Goal: Task Accomplishment & Management: Manage account settings

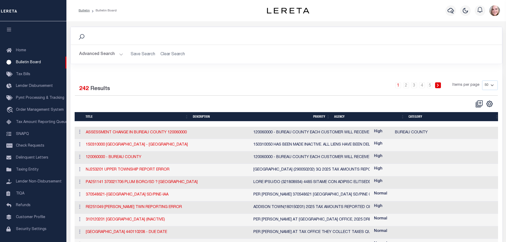
select select "50"
click at [440, 86] on link at bounding box center [438, 85] width 6 height 6
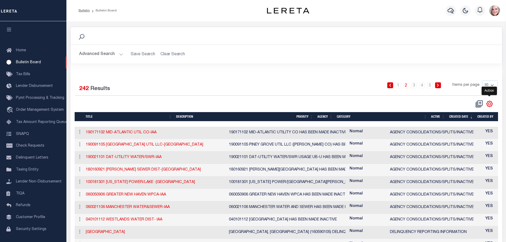
click at [491, 104] on icon "" at bounding box center [489, 104] width 2 height 2
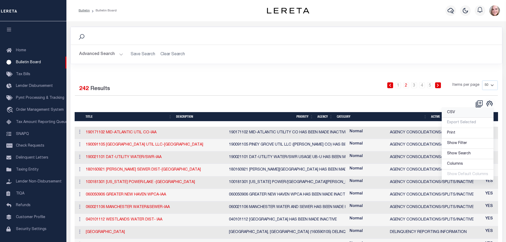
click at [458, 112] on link "CSV" at bounding box center [468, 113] width 52 height 10
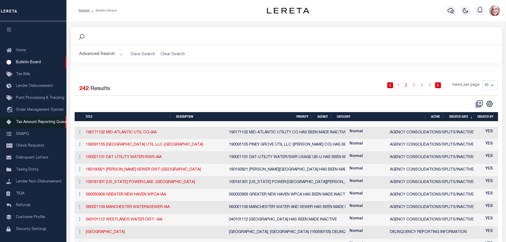
click at [40, 124] on span "Tax Amount Reporting Queue" at bounding box center [42, 122] width 52 height 4
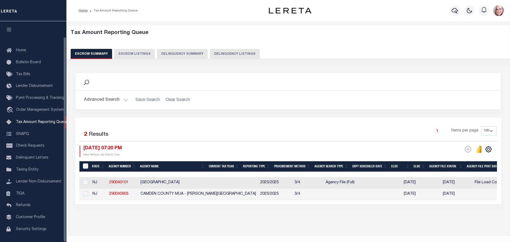
select select "100"
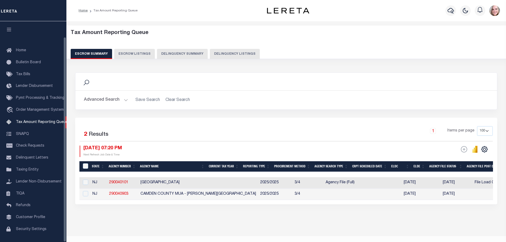
scroll to position [17, 0]
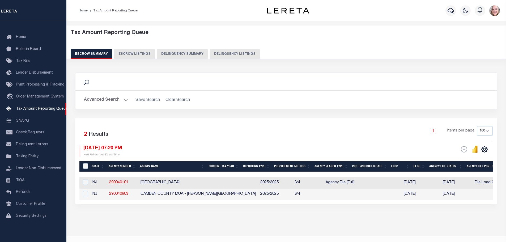
click at [96, 98] on button "Advanced Search" at bounding box center [106, 100] width 44 height 10
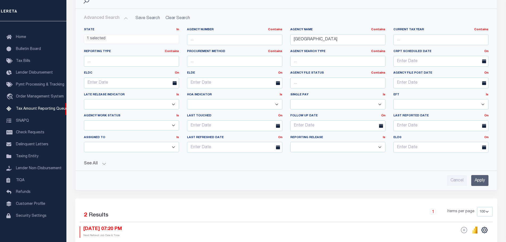
scroll to position [82, 0]
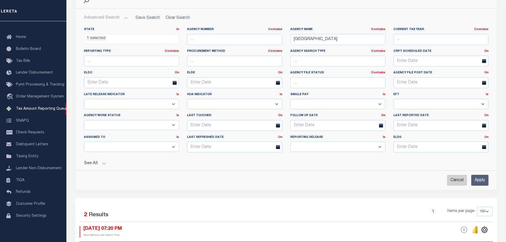
click at [455, 177] on input "Cancel" at bounding box center [457, 180] width 20 height 11
checkbox input "true"
select select
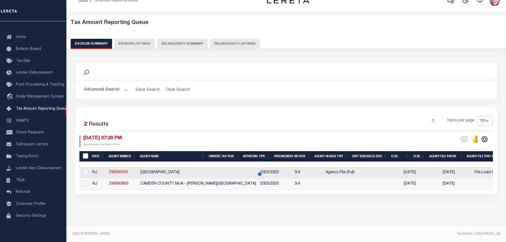
scroll to position [14, 0]
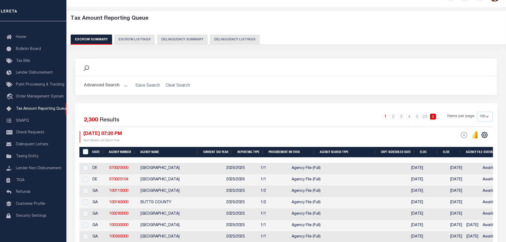
click at [113, 85] on button "Advanced Search" at bounding box center [106, 86] width 44 height 10
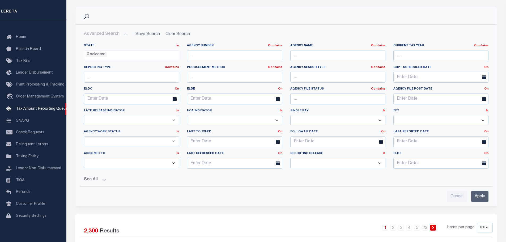
scroll to position [69, 0]
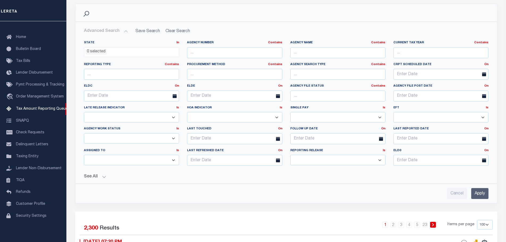
click at [101, 176] on button "See All" at bounding box center [286, 176] width 405 height 5
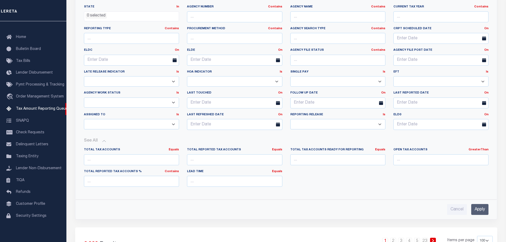
scroll to position [105, 0]
click at [173, 170] on link "Contains" at bounding box center [172, 171] width 14 height 3
click at [212, 195] on div "State In In AK AL AR AZ CA CO CT DC DE FL GA GU HI IA ID IL IN KS KY LA MA MD M…" at bounding box center [286, 107] width 413 height 214
click at [430, 160] on input "number" at bounding box center [440, 159] width 95 height 11
type input "0"
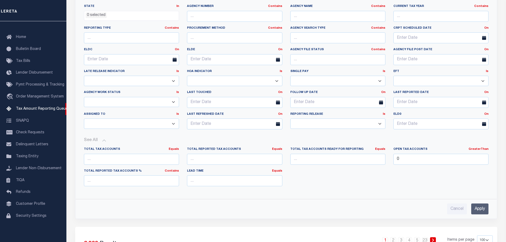
click at [475, 211] on input "Apply" at bounding box center [479, 209] width 17 height 11
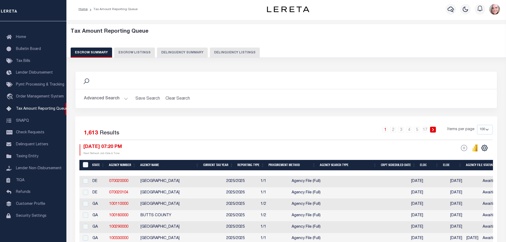
scroll to position [0, 0]
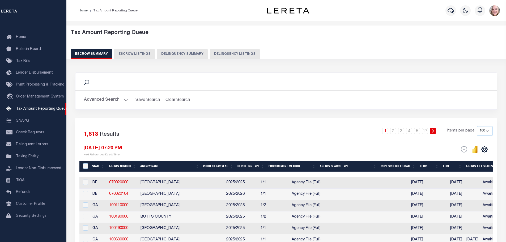
click at [112, 98] on button "Advanced Search" at bounding box center [106, 100] width 44 height 10
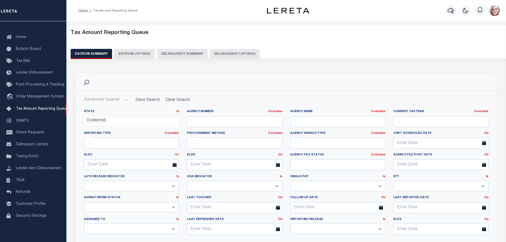
click at [176, 155] on link "On" at bounding box center [177, 154] width 4 height 3
click at [161, 184] on link "Between" at bounding box center [158, 184] width 42 height 8
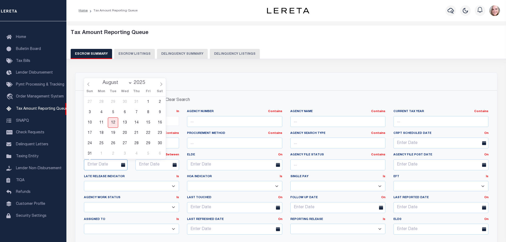
click at [99, 161] on input "text" at bounding box center [106, 164] width 44 height 11
click at [126, 122] on span "13" at bounding box center [125, 122] width 10 height 10
type input "08-13-2025"
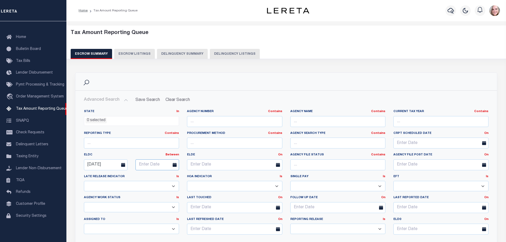
click at [152, 164] on input "text" at bounding box center [158, 164] width 44 height 11
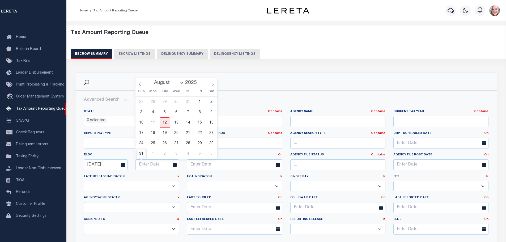
click at [142, 153] on span "31" at bounding box center [141, 154] width 10 height 10
type input "08-31-2025"
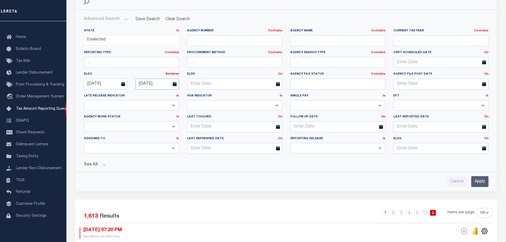
scroll to position [86, 0]
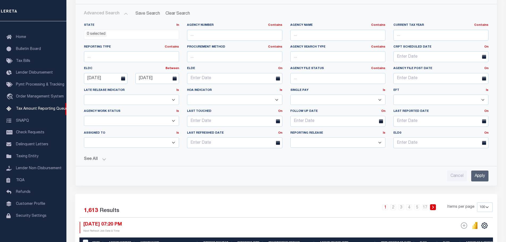
click at [482, 176] on input "Apply" at bounding box center [479, 176] width 17 height 11
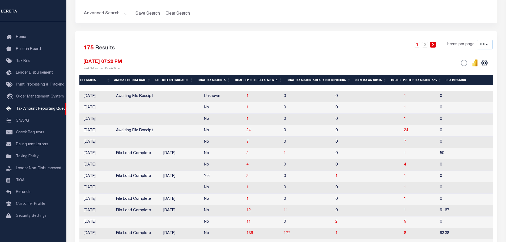
scroll to position [0, 424]
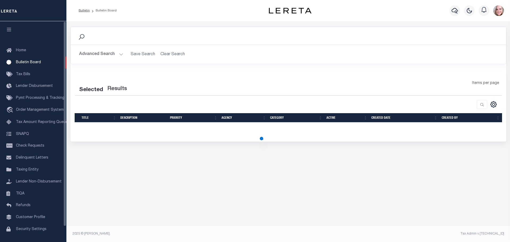
select select "50"
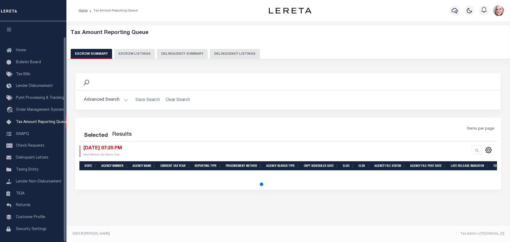
select select "100"
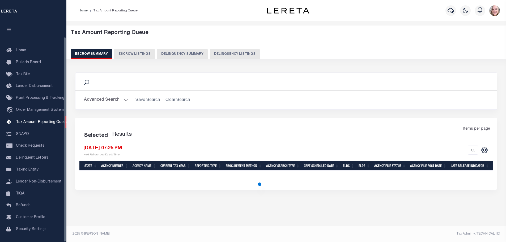
select select "100"
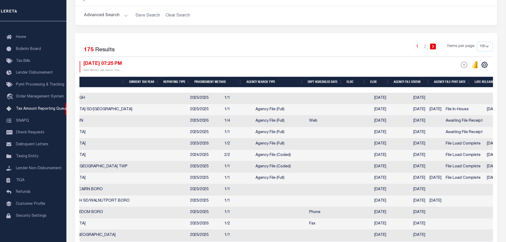
scroll to position [0, 123]
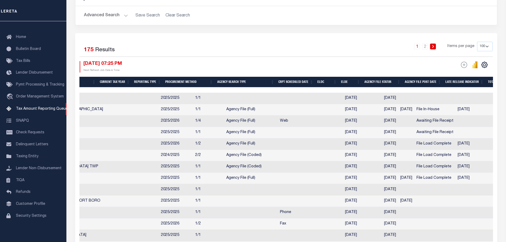
click at [329, 78] on th "ELDC" at bounding box center [326, 82] width 23 height 11
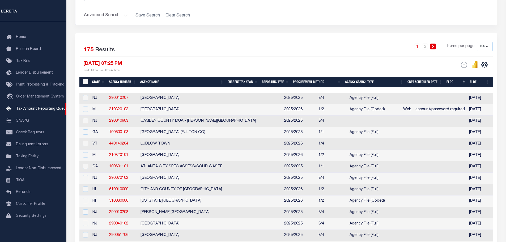
scroll to position [0, 163]
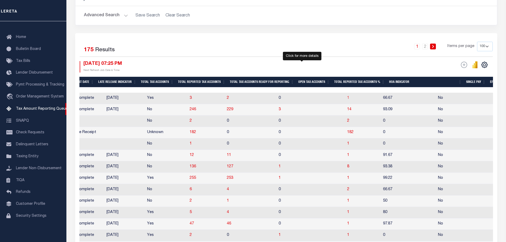
click at [347, 99] on span "1" at bounding box center [348, 98] width 2 height 4
select select "100"
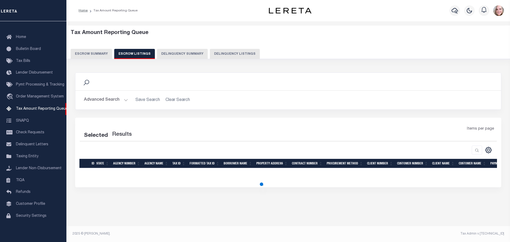
select select "100"
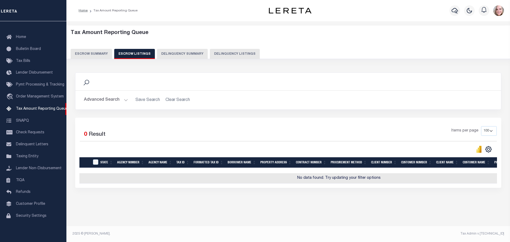
click at [99, 50] on button "Escrow Summary" at bounding box center [91, 54] width 41 height 10
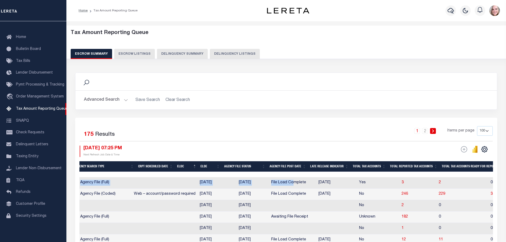
drag, startPoint x: 199, startPoint y: 173, endPoint x: 253, endPoint y: 180, distance: 54.6
click at [317, 173] on div at bounding box center [399, 174] width 1179 height 5
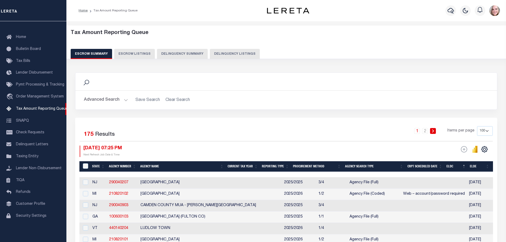
click at [103, 99] on button "Advanced Search" at bounding box center [106, 100] width 44 height 10
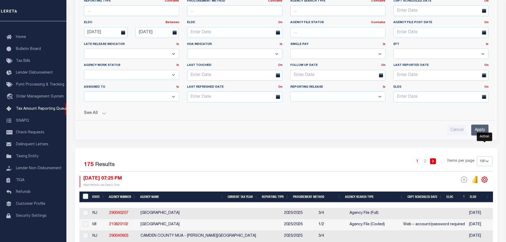
click at [485, 180] on icon "" at bounding box center [484, 179] width 7 height 7
click at [457, 109] on link "CSV" at bounding box center [463, 108] width 52 height 10
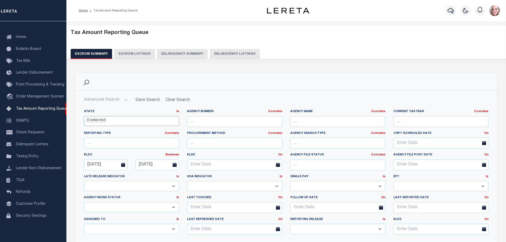
click at [109, 120] on ul "0 selected" at bounding box center [131, 119] width 95 height 7
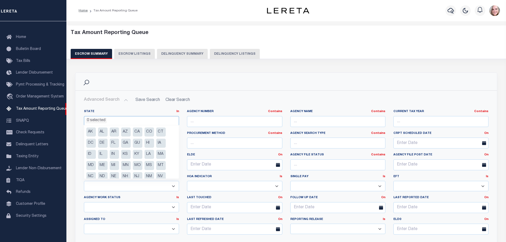
scroll to position [38, 0]
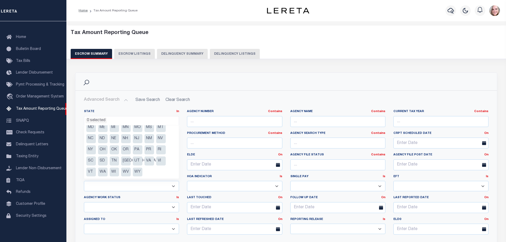
click at [127, 170] on li "WV" at bounding box center [126, 172] width 10 height 9
select select "WV"
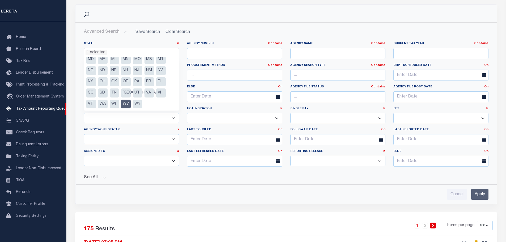
scroll to position [84, 0]
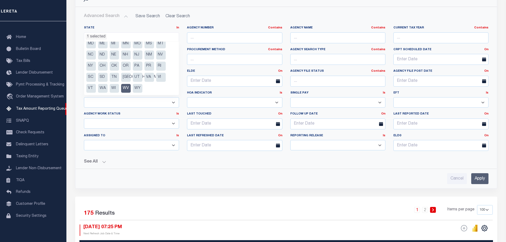
click at [484, 183] on input "Apply" at bounding box center [479, 178] width 17 height 11
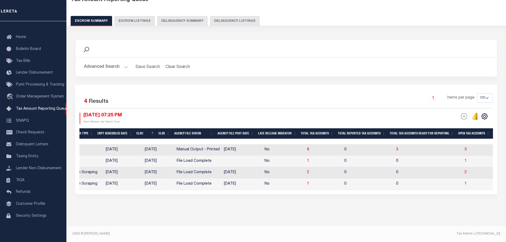
scroll to position [0, 277]
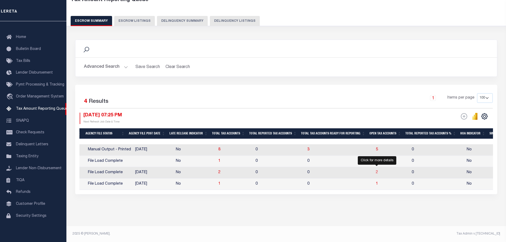
click at [376, 171] on span "2" at bounding box center [377, 173] width 2 height 4
select select "100"
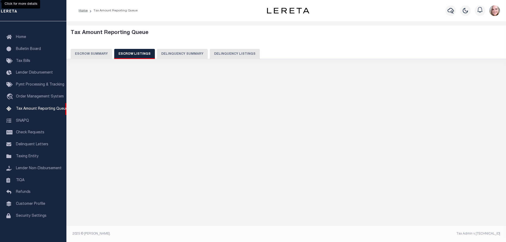
scroll to position [0, 0]
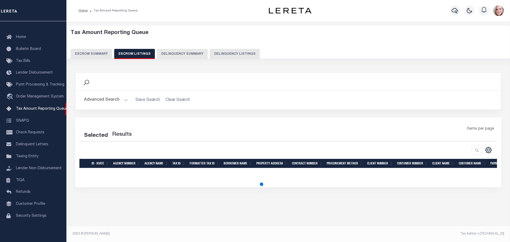
select select "100"
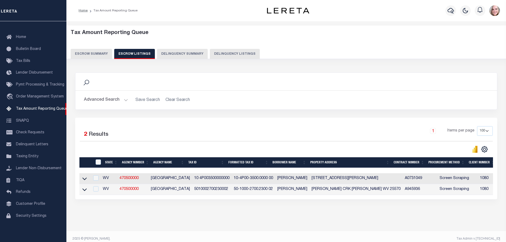
click at [92, 55] on button "Escrow Summary" at bounding box center [91, 54] width 41 height 10
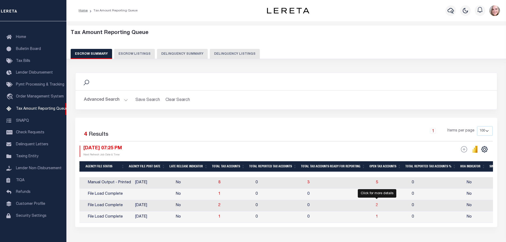
click at [376, 207] on span "2" at bounding box center [377, 206] width 2 height 4
select select "100"
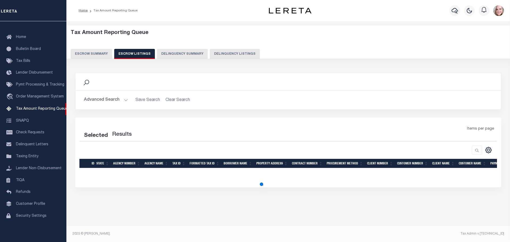
select select "100"
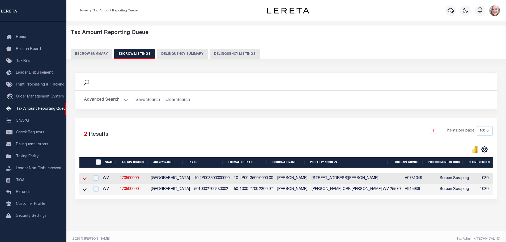
drag, startPoint x: 193, startPoint y: 131, endPoint x: 84, endPoint y: 180, distance: 118.9
click at [84, 180] on icon at bounding box center [84, 179] width 5 height 6
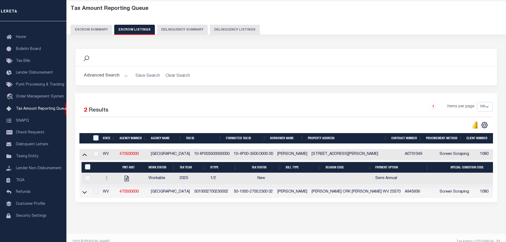
scroll to position [37, 0]
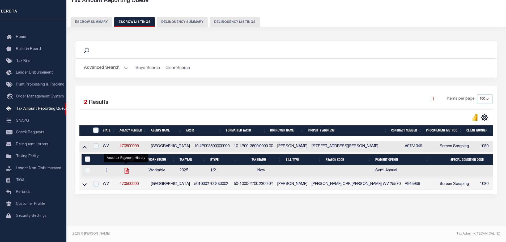
click at [126, 167] on icon "" at bounding box center [126, 170] width 7 height 7
checkbox input "true"
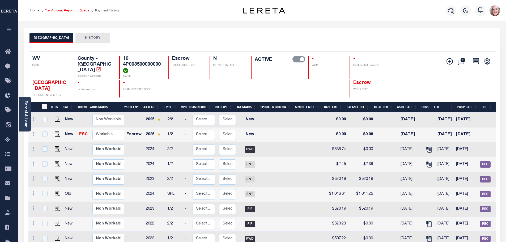
click at [75, 10] on link "Tax Amount Reporting Queue" at bounding box center [67, 10] width 44 height 3
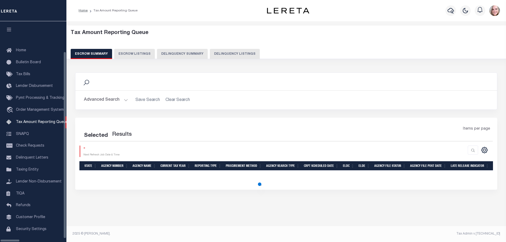
select select "100"
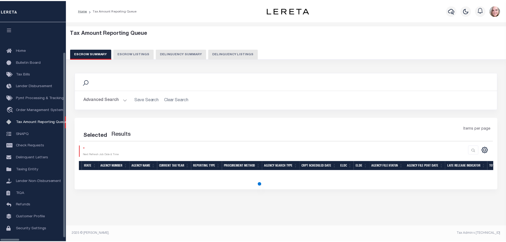
scroll to position [13, 0]
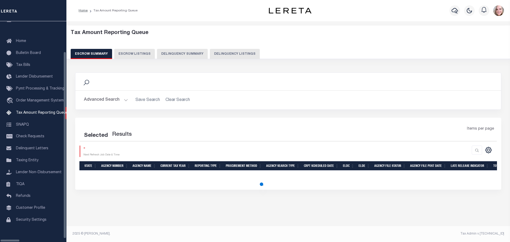
select select "100"
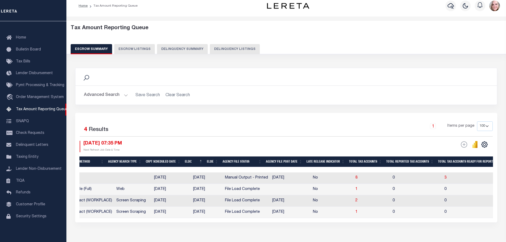
scroll to position [0, 321]
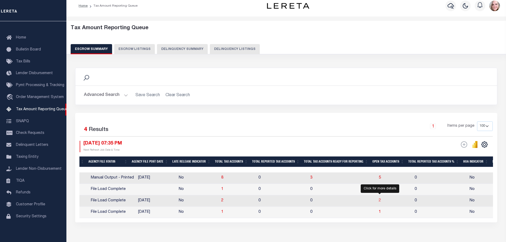
click at [379, 202] on span "2" at bounding box center [380, 201] width 2 height 4
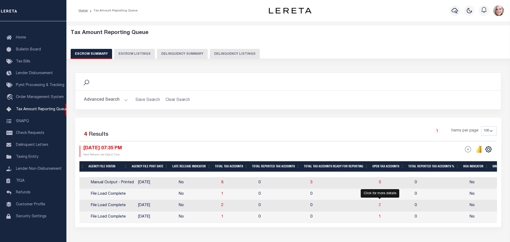
select select "100"
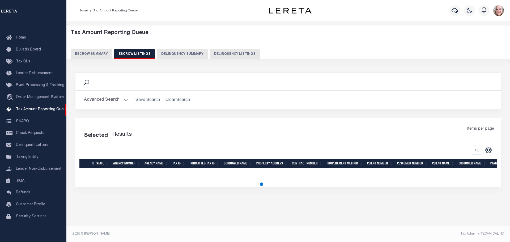
select select "100"
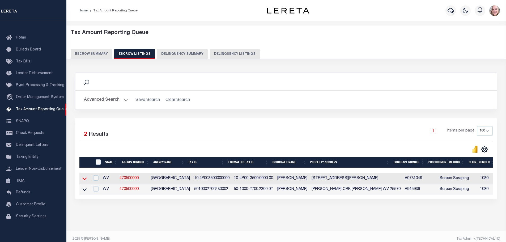
click at [86, 181] on icon at bounding box center [84, 179] width 5 height 6
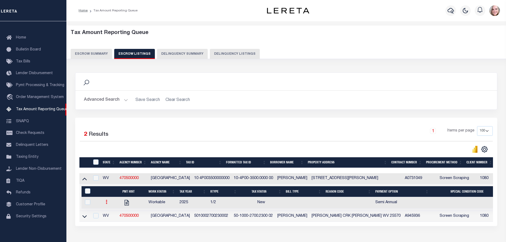
click at [107, 204] on icon at bounding box center [107, 202] width 2 height 4
click at [112, 222] on img "" at bounding box center [112, 220] width 5 height 6
checkbox input "true"
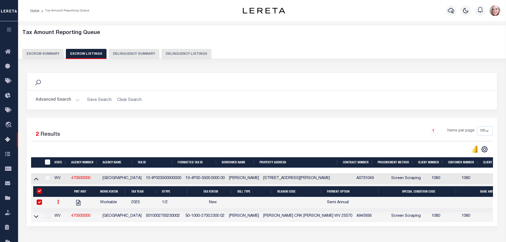
select select "NW2"
select select
type input "08/12/2025"
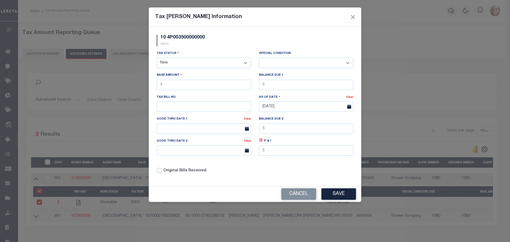
click at [195, 65] on select "- Select Status - Open Due/Unpaid Paid Incomplete No Tax Due Internal Refund Pr…" at bounding box center [204, 63] width 94 height 10
select select "DUE"
click at [157, 58] on select "- Select Status - Open Due/Unpaid Paid Incomplete No Tax Due Internal Refund Pr…" at bounding box center [204, 63] width 94 height 10
select select "0"
click at [191, 87] on input "text" at bounding box center [204, 85] width 94 height 10
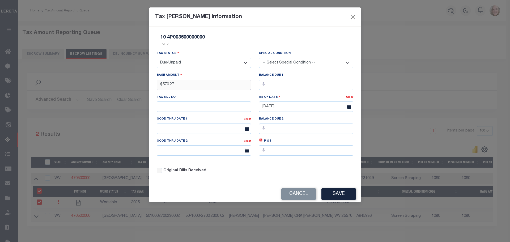
type input "$570.27"
click at [272, 86] on input "text" at bounding box center [306, 85] width 94 height 10
type input "$570.27"
click at [199, 106] on input "text" at bounding box center [204, 106] width 94 height 10
type input "25233"
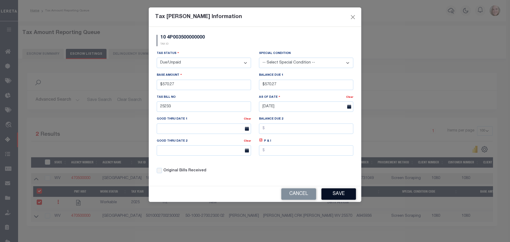
click at [336, 196] on button "Save" at bounding box center [338, 193] width 35 height 11
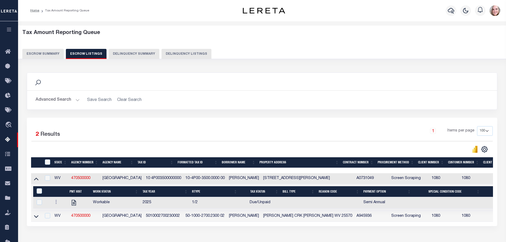
scroll to position [40, 0]
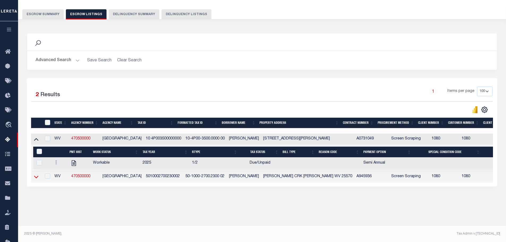
click at [37, 178] on icon at bounding box center [36, 177] width 5 height 3
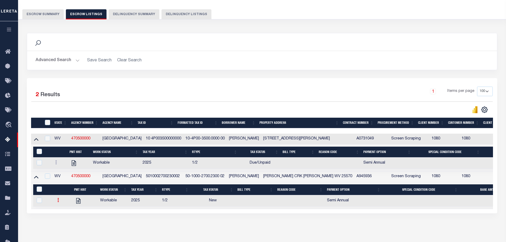
click at [57, 202] on link at bounding box center [58, 201] width 6 height 4
click at [64, 221] on img "" at bounding box center [64, 218] width 5 height 6
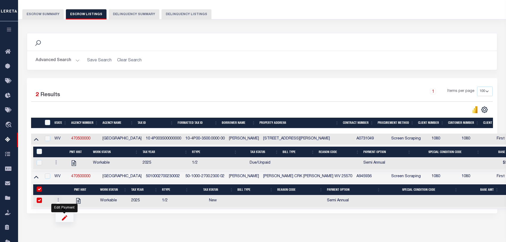
checkbox input "true"
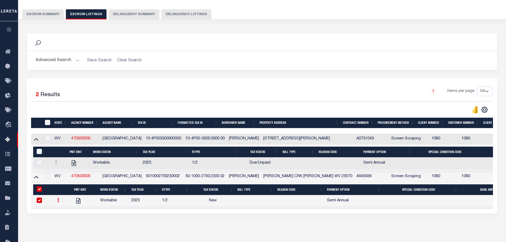
select select
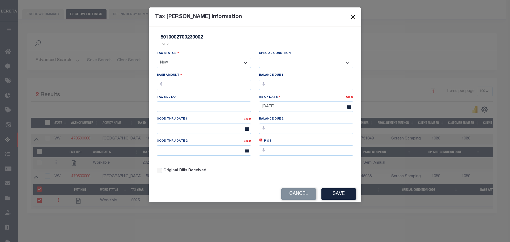
click at [355, 17] on button "Close" at bounding box center [353, 17] width 7 height 7
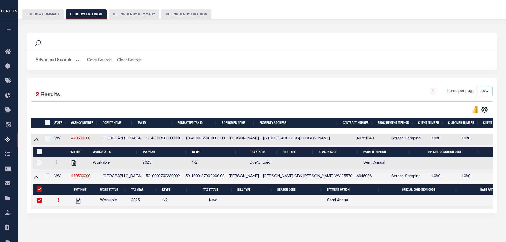
scroll to position [64, 0]
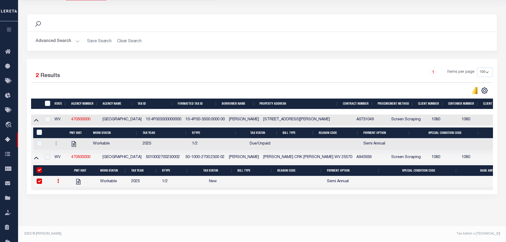
click at [44, 207] on div "Search Advanced Search Save Search Clear Search In In AK AL AR AZ CA CO CT" at bounding box center [262, 110] width 478 height 202
click at [48, 117] on input "checkbox" at bounding box center [47, 119] width 5 height 5
checkbox input "true"
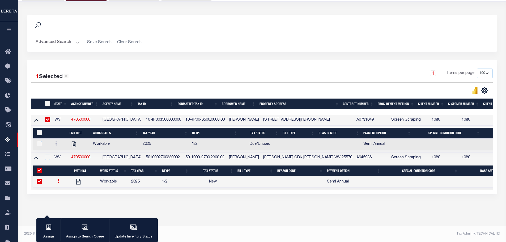
scroll to position [63, 0]
click at [41, 168] on input "&nbsp;" at bounding box center [39, 170] width 5 height 5
checkbox input "false"
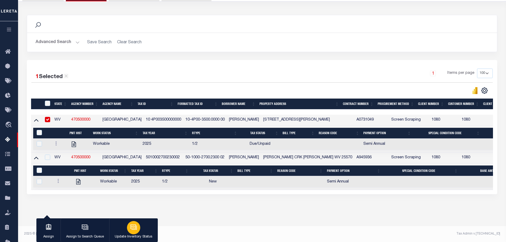
click at [135, 224] on icon "button" at bounding box center [133, 227] width 7 height 7
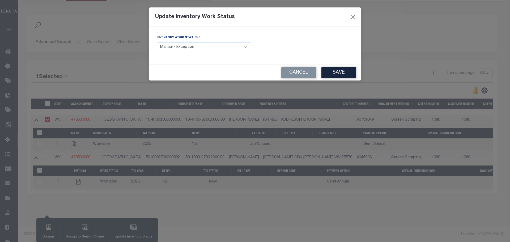
click at [185, 48] on select "- Select Inventory Status - Manual - Exception Pended - Awaiting Search Late Ad…" at bounding box center [204, 47] width 94 height 10
select select "4"
click at [157, 42] on select "- Select Inventory Status - Manual - Exception Pended - Awaiting Search Late Ad…" at bounding box center [204, 47] width 94 height 10
click at [339, 70] on button "Save" at bounding box center [338, 72] width 35 height 11
click at [339, 70] on div "Cancel Saving..." at bounding box center [255, 73] width 213 height 16
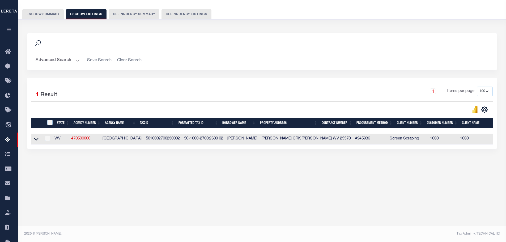
scroll to position [40, 0]
click at [49, 139] on input "checkbox" at bounding box center [47, 138] width 5 height 5
checkbox input "true"
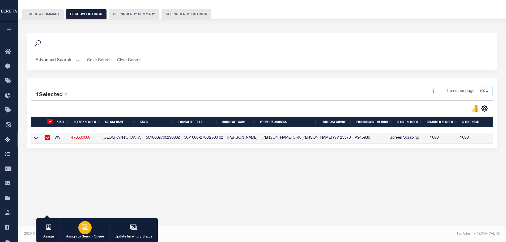
click at [85, 232] on div "button" at bounding box center [84, 227] width 13 height 13
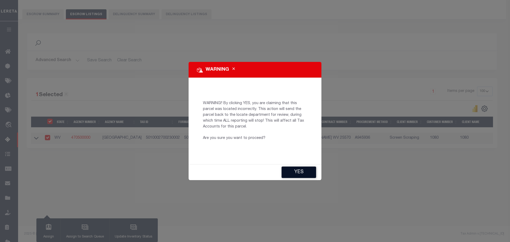
click at [294, 173] on button "YES" at bounding box center [299, 172] width 35 height 11
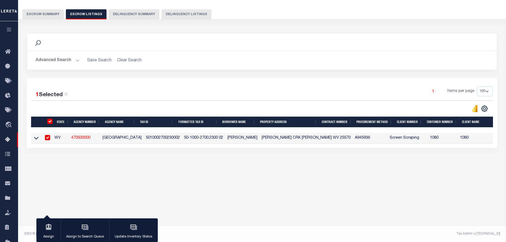
type input "dgraham@lereta.net"
type input "08/13/2025"
type input "BP"
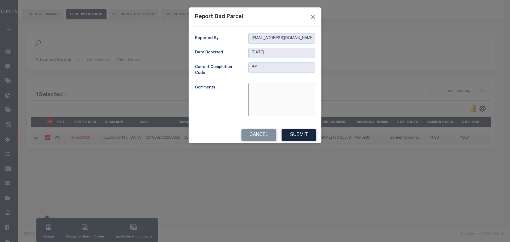
click at [266, 86] on textarea at bounding box center [281, 99] width 67 height 33
paste textarea "10-27-00230002"
type textarea "t"
click at [259, 131] on button "Cancel" at bounding box center [259, 134] width 35 height 11
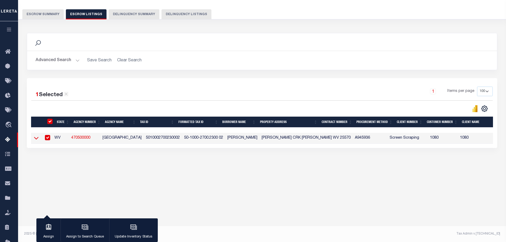
click at [37, 138] on icon at bounding box center [36, 138] width 5 height 6
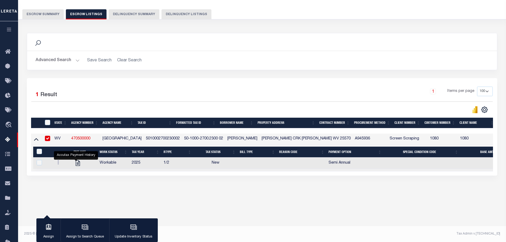
click at [81, 141] on link "470500000" at bounding box center [80, 139] width 19 height 4
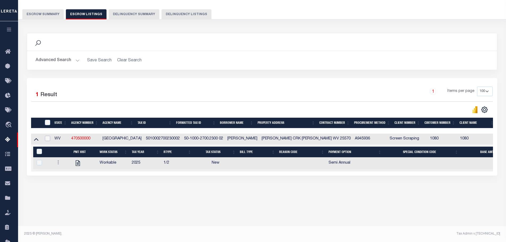
click at [49, 138] on input "checkbox" at bounding box center [47, 138] width 5 height 5
checkbox input "true"
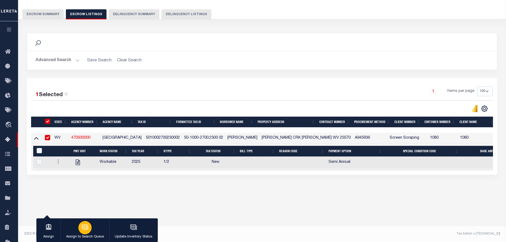
click at [78, 224] on button "Assign to Search Queue" at bounding box center [85, 230] width 49 height 24
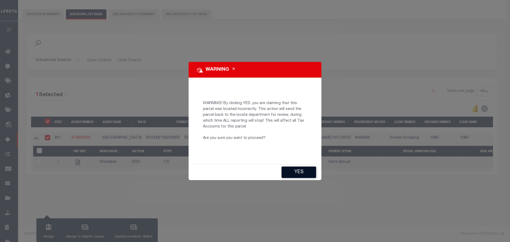
click at [293, 171] on button "YES" at bounding box center [299, 172] width 35 height 11
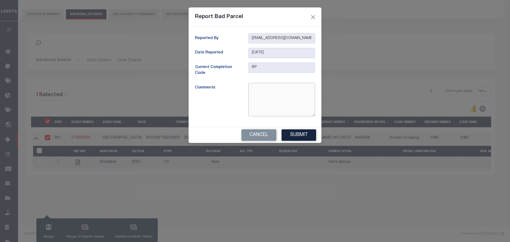
click at [274, 90] on textarea at bounding box center [281, 99] width 67 height 33
paste textarea "10-27-00230002"
click at [258, 87] on textarea "10-27-00230002" at bounding box center [281, 99] width 67 height 33
click at [255, 99] on textarea "10-0027-0023 0002 0000 we do not use the county code at the beginning of tax id…" at bounding box center [281, 99] width 67 height 33
click at [265, 101] on textarea "10-0027-0023 0002 0000 LER do not use the county code at the beginning of tax i…" at bounding box center [281, 99] width 67 height 33
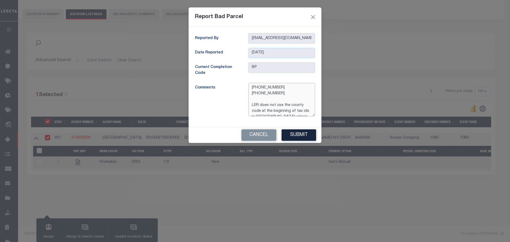
click at [251, 89] on textarea "10-0027-0023 0002 0000 LER does not use the county code at the beginning of tax…" at bounding box center [281, 99] width 67 height 33
type textarea "please change parcel format to 10-0027-0023 0002 0000 LER does not use the coun…"
click at [302, 131] on button "Submit" at bounding box center [299, 134] width 35 height 11
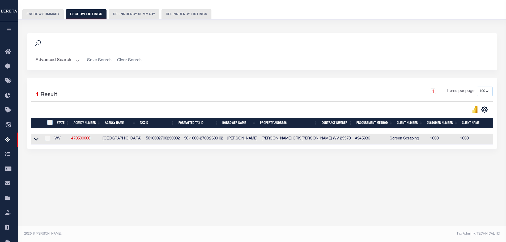
click at [49, 13] on button "Escrow Summary" at bounding box center [42, 14] width 41 height 10
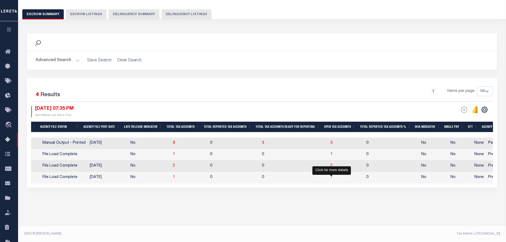
click at [331, 177] on span "1" at bounding box center [332, 177] width 2 height 4
select select "100"
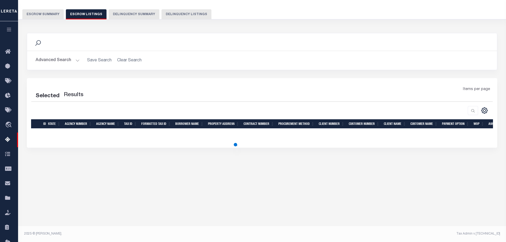
select select "100"
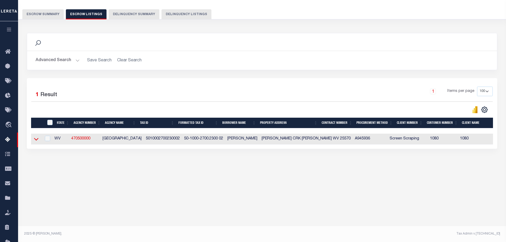
click at [36, 140] on icon at bounding box center [36, 139] width 5 height 6
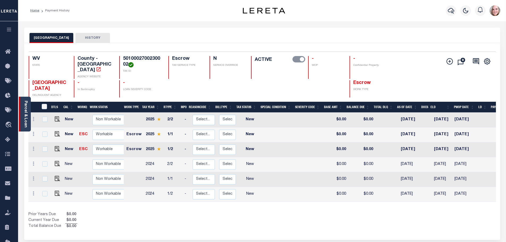
click at [24, 107] on link "Parcel & Loan" at bounding box center [26, 114] width 4 height 27
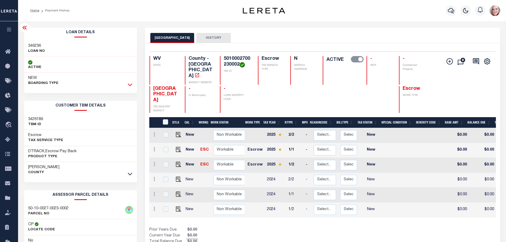
click at [131, 86] on icon at bounding box center [130, 85] width 5 height 6
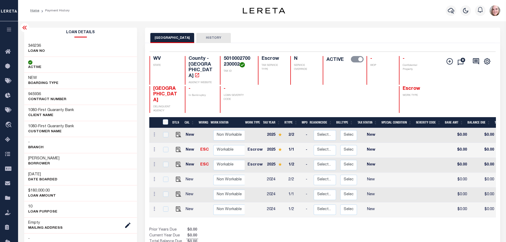
click at [37, 45] on h3 "346236" at bounding box center [36, 45] width 17 height 5
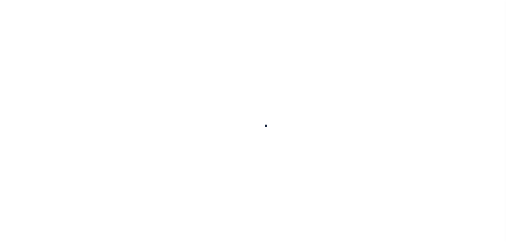
select select
checkbox input "false"
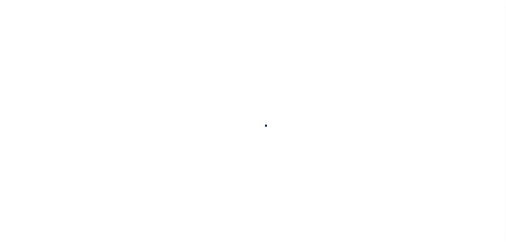
checkbox input "false"
type input "5409900000"
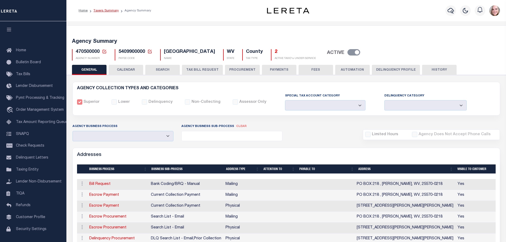
click at [112, 11] on link "Taxers Summary" at bounding box center [106, 10] width 25 height 3
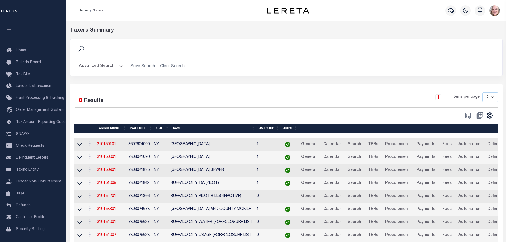
click at [110, 68] on button "Advanced Search" at bounding box center [101, 66] width 44 height 10
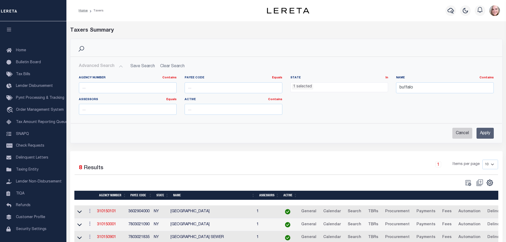
click at [464, 136] on input "Cancel" at bounding box center [462, 133] width 20 height 11
checkbox input "true"
select select
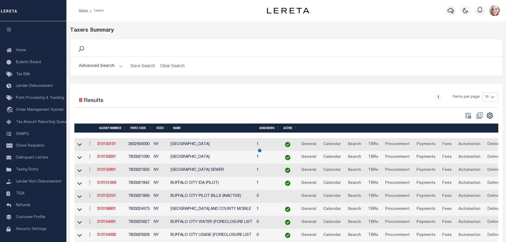
scroll to position [167, 0]
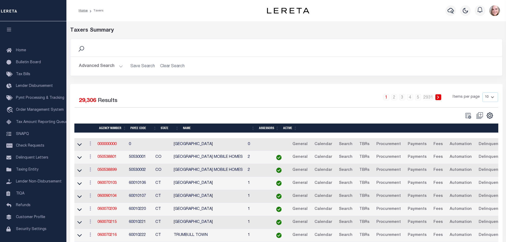
click at [100, 67] on button "Advanced Search" at bounding box center [101, 66] width 44 height 10
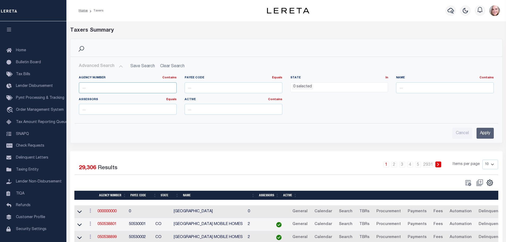
click at [106, 90] on input "text" at bounding box center [128, 87] width 98 height 11
type input "47050"
click at [484, 134] on input "Apply" at bounding box center [485, 133] width 17 height 11
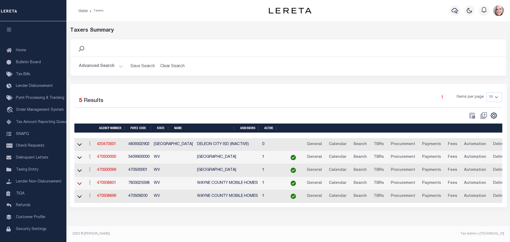
click at [80, 183] on icon at bounding box center [79, 184] width 5 height 6
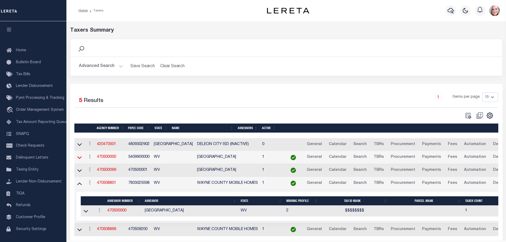
click at [81, 159] on icon at bounding box center [79, 158] width 5 height 6
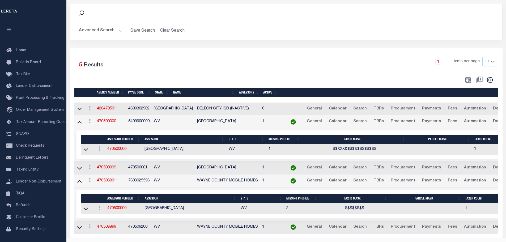
scroll to position [36, 0]
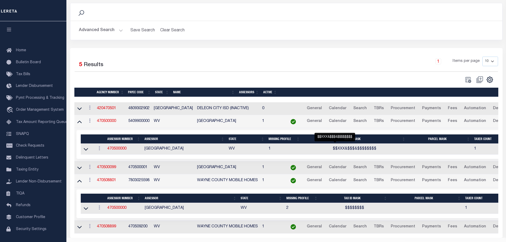
click at [333, 151] on span "$$XXX&$$$&$$$$$$$$" at bounding box center [355, 149] width 44 height 4
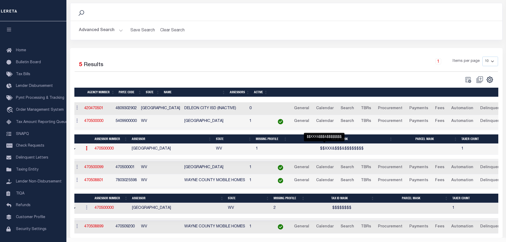
scroll to position [0, 11]
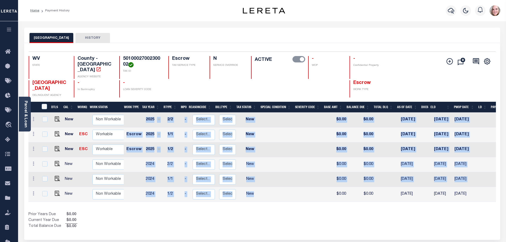
drag, startPoint x: 276, startPoint y: 196, endPoint x: 287, endPoint y: 197, distance: 11.5
click at [287, 197] on div "DTLS CAL WorkQ Work Status Work Type Tax Year RType MPO ReasonCode BillType Tax…" at bounding box center [262, 157] width 468 height 89
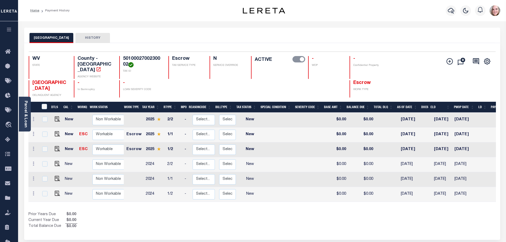
click at [230, 215] on div "Prior Years Due $0.00 Current Year Due $0.00 Total Balance Due $0.00" at bounding box center [145, 221] width 234 height 18
